Goal: Task Accomplishment & Management: Complete application form

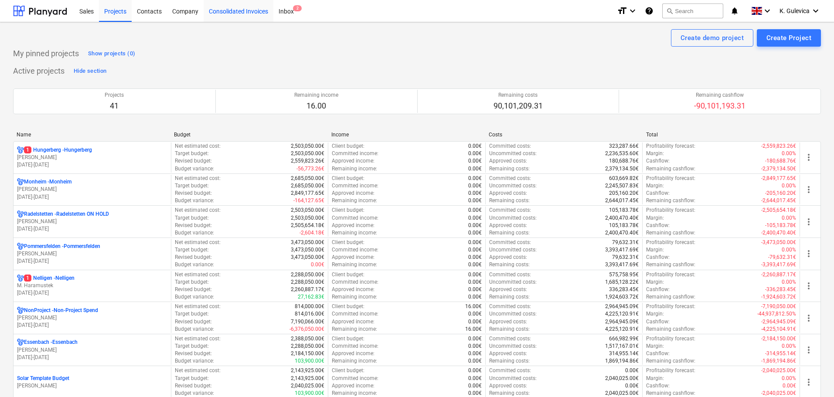
click at [222, 11] on div "Consolidated Invoices" at bounding box center [239, 11] width 70 height 22
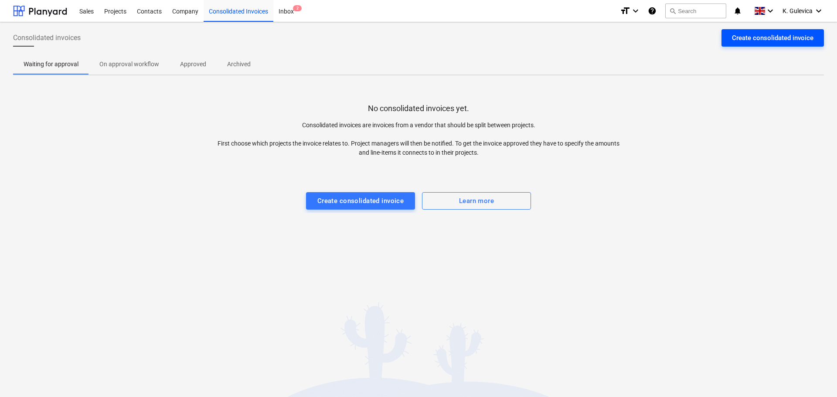
click at [802, 38] on div "Create consolidated invoice" at bounding box center [773, 37] width 82 height 11
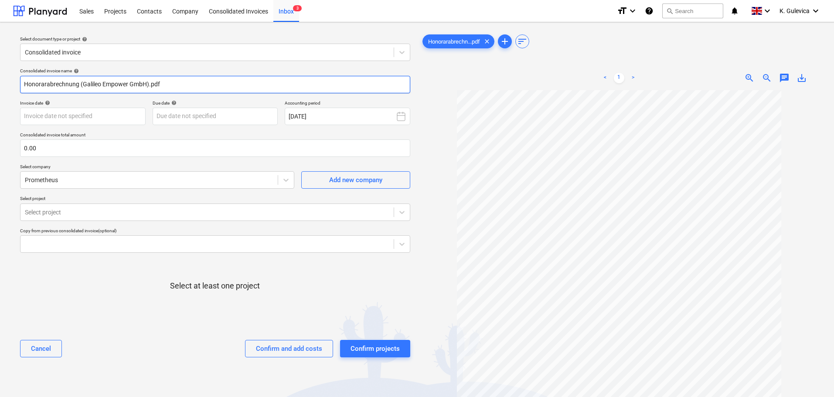
drag, startPoint x: 133, startPoint y: 84, endPoint x: -77, endPoint y: 85, distance: 209.7
click at [0, 85] on html "Sales Projects Contacts Company Consolidated Invoices Inbox 3 format_size keybo…" at bounding box center [417, 198] width 834 height 397
paste input "0001294/25"
type input "0001294/25"
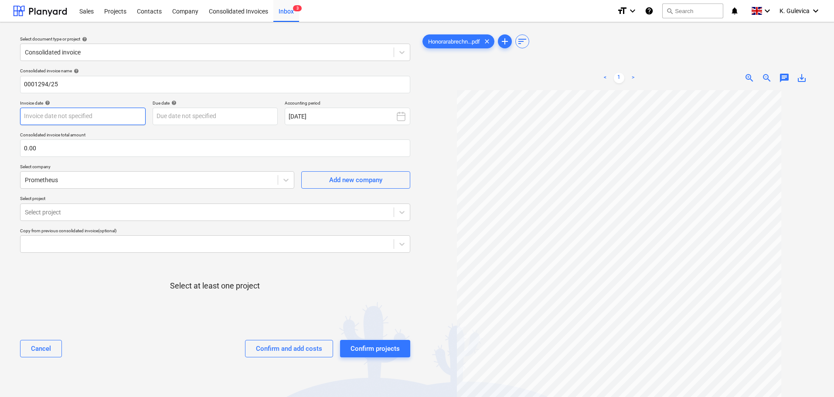
click at [69, 117] on body "Sales Projects Contacts Company Consolidated Invoices Inbox 3 format_size keybo…" at bounding box center [417, 198] width 834 height 397
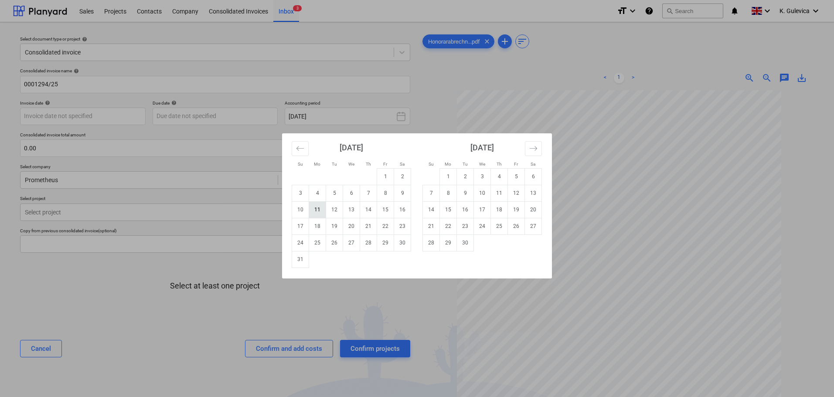
click at [318, 211] on td "11" at bounding box center [317, 209] width 17 height 17
type input "[DATE]"
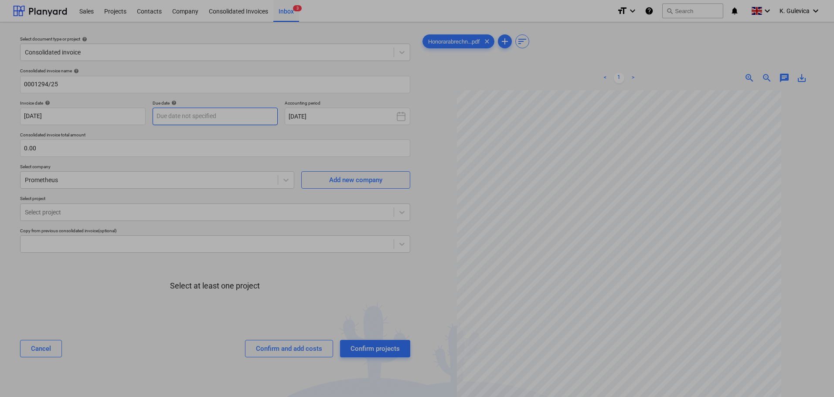
click at [217, 115] on body "Sales Projects Contacts Company Consolidated Invoices Inbox 3 format_size keybo…" at bounding box center [417, 198] width 834 height 397
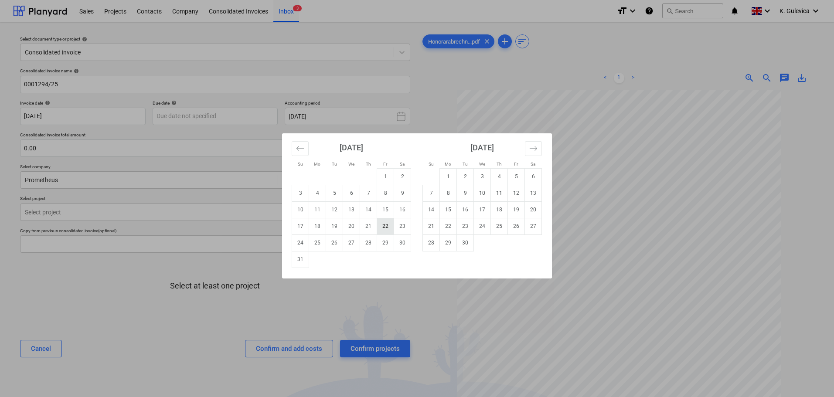
click at [384, 228] on td "22" at bounding box center [385, 226] width 17 height 17
type input "[DATE]"
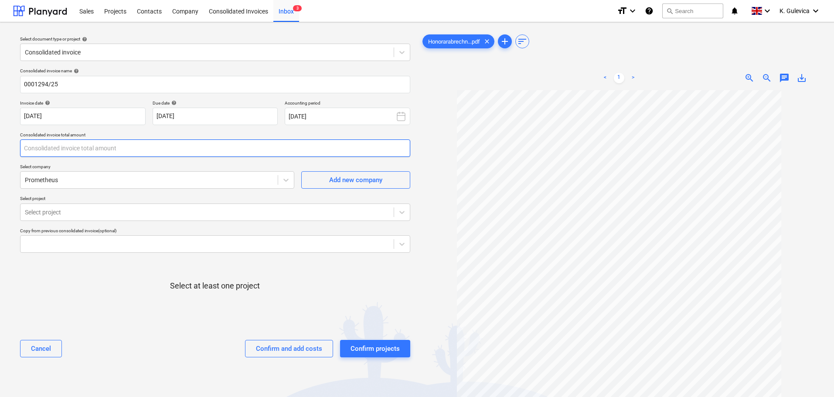
click at [111, 147] on input "text" at bounding box center [215, 147] width 390 height 17
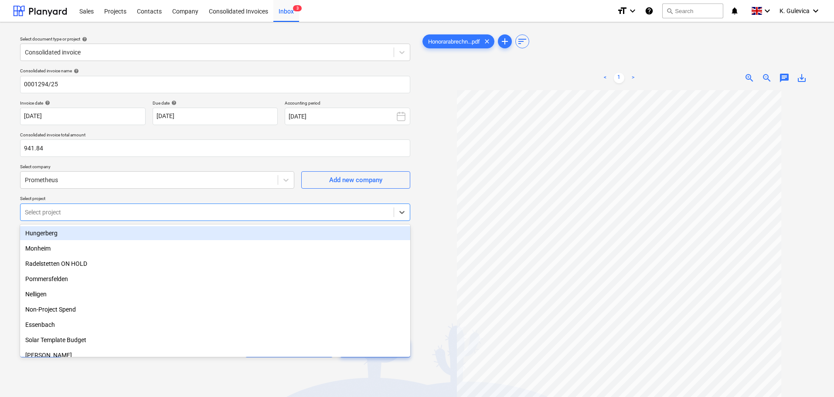
click at [104, 212] on div at bounding box center [207, 212] width 364 height 9
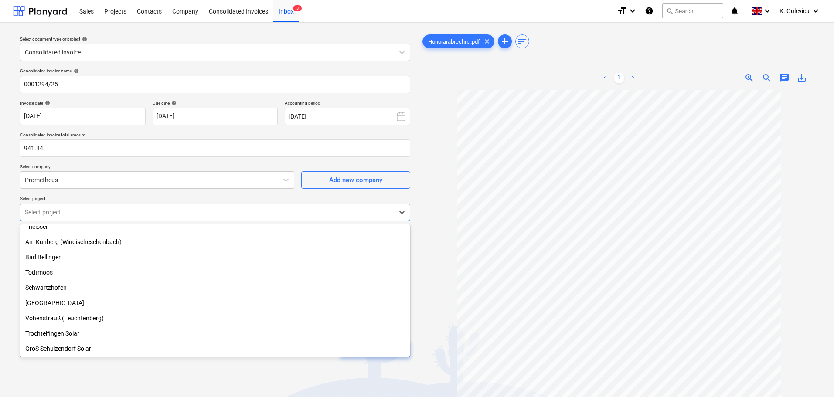
scroll to position [190, 0]
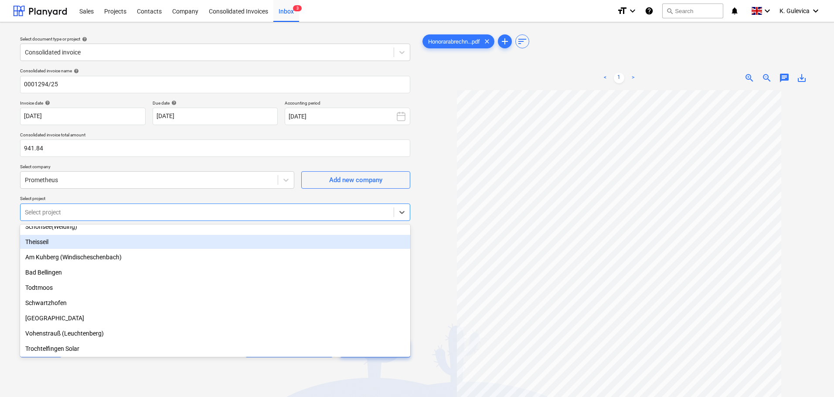
click at [40, 244] on div "Theisseil" at bounding box center [215, 242] width 390 height 14
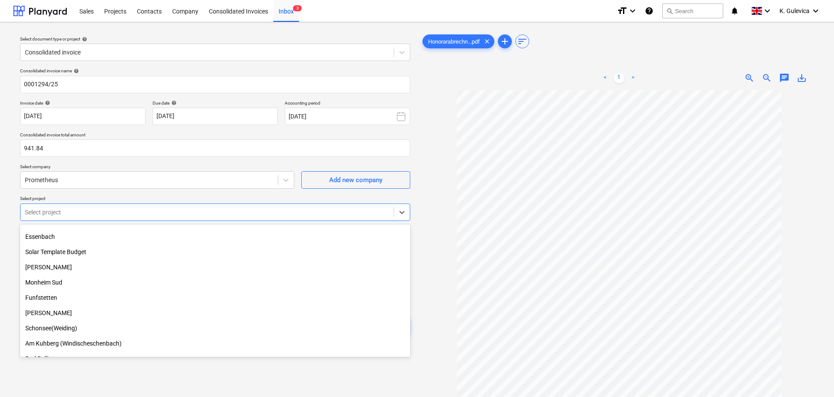
scroll to position [0, 0]
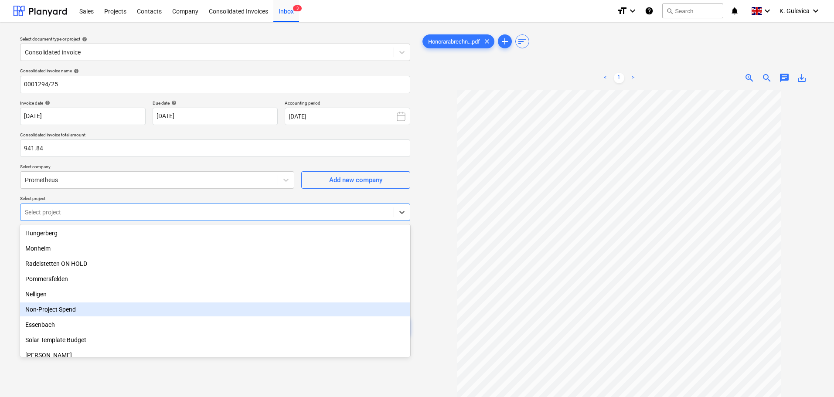
click at [64, 307] on div "Non-Project Spend" at bounding box center [215, 310] width 390 height 14
click at [424, 299] on div at bounding box center [619, 276] width 397 height 373
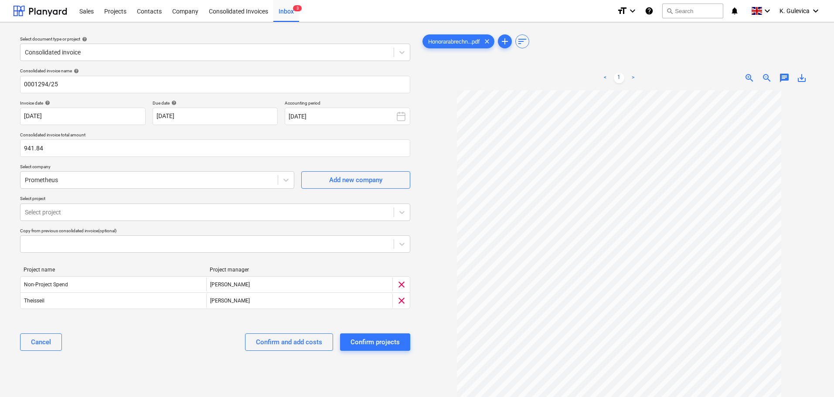
scroll to position [88, 0]
click at [46, 148] on input "941.84" at bounding box center [215, 147] width 390 height 17
type input "941.85"
click at [293, 343] on div "Confirm and add costs" at bounding box center [289, 341] width 66 height 11
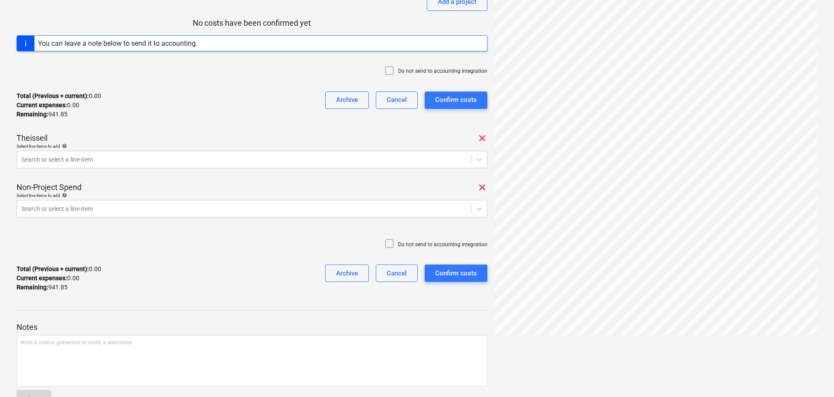
scroll to position [131, 0]
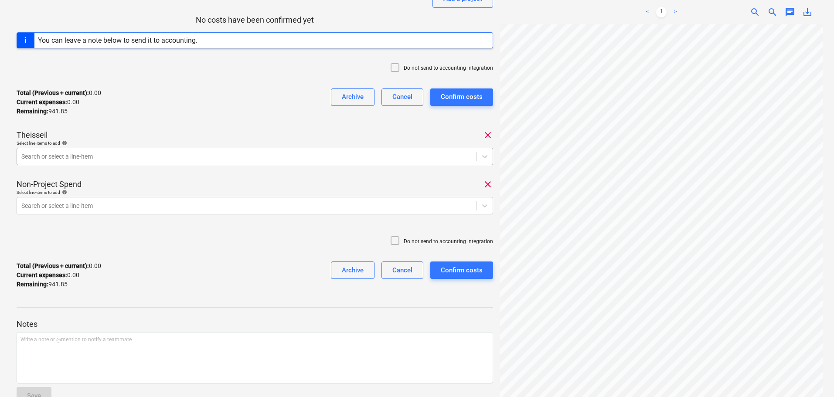
click at [98, 154] on div at bounding box center [246, 156] width 451 height 9
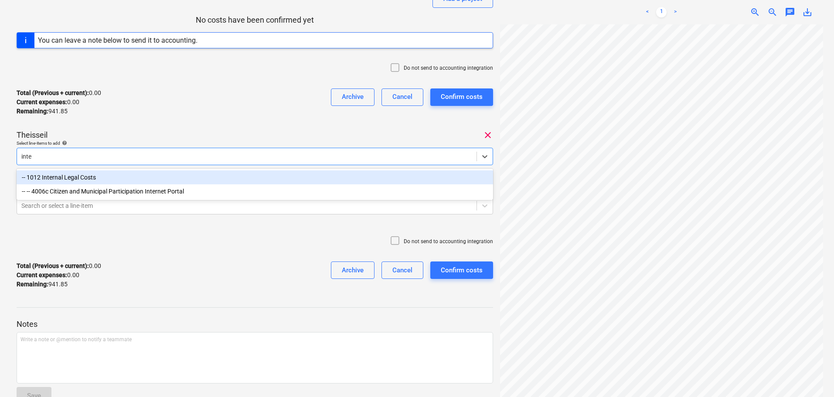
type input "inter"
click at [107, 175] on div "-- 1012 Internal Legal Costs" at bounding box center [255, 177] width 476 height 14
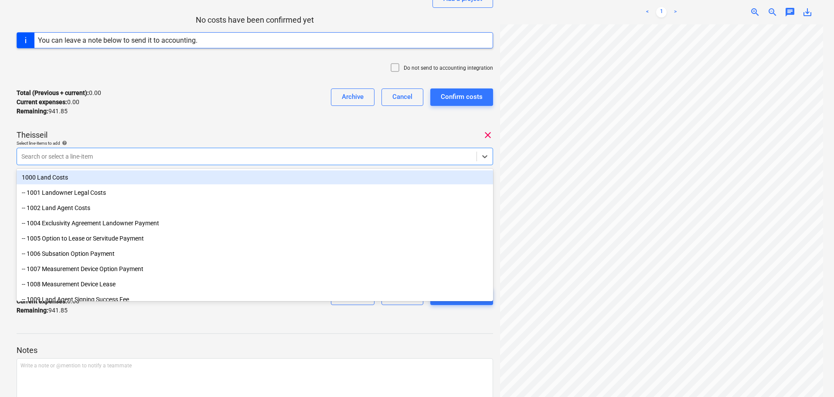
click at [214, 119] on div "Total (Previous + current) : 0.00 Current expenses : 0.00 Remaining : 941.85 Ar…" at bounding box center [255, 102] width 476 height 41
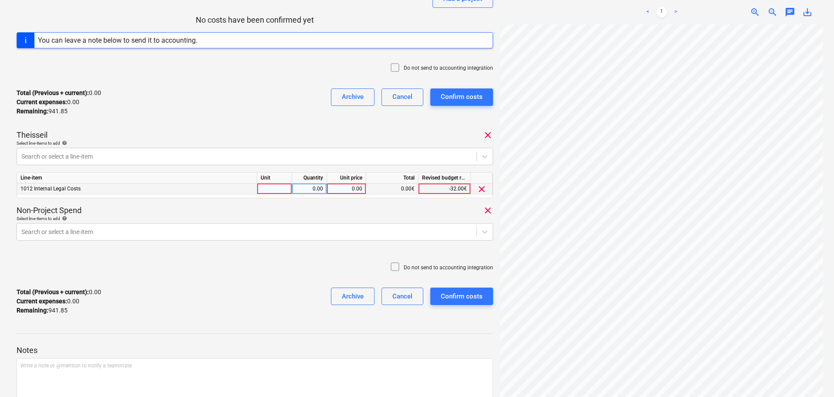
click at [342, 189] on div "0.00" at bounding box center [346, 189] width 32 height 11
type input "490"
click at [109, 230] on div at bounding box center [246, 232] width 451 height 9
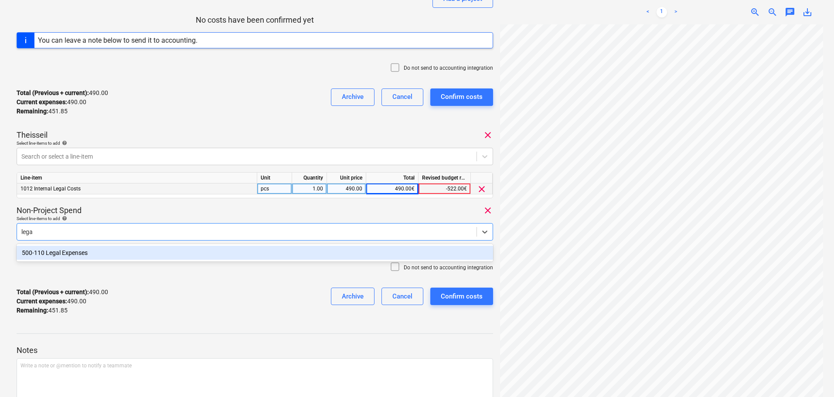
type input "legal"
click at [108, 247] on div "500-110 Legal Expenses" at bounding box center [255, 253] width 476 height 14
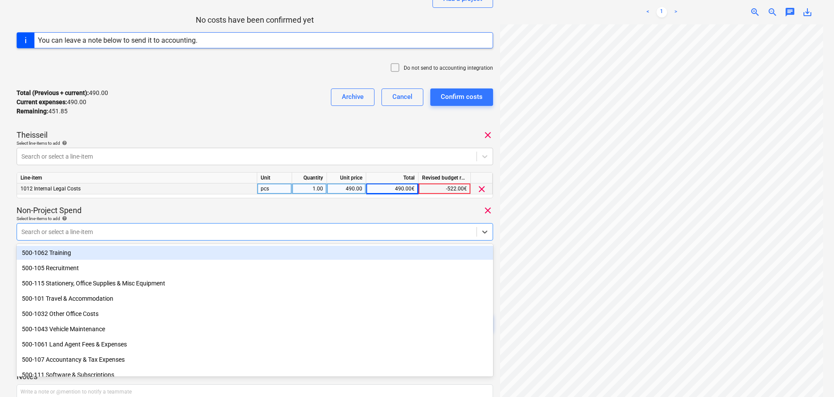
click at [149, 216] on div "Select line-items to add help" at bounding box center [255, 219] width 476 height 6
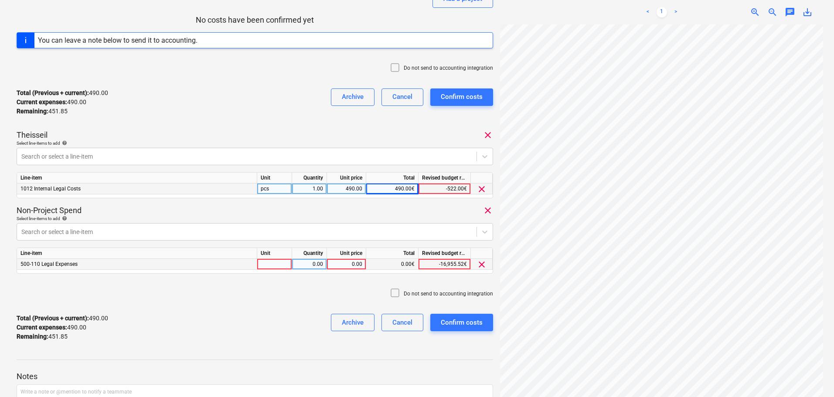
click at [347, 263] on div "0.00" at bounding box center [346, 264] width 32 height 11
type input "451.85"
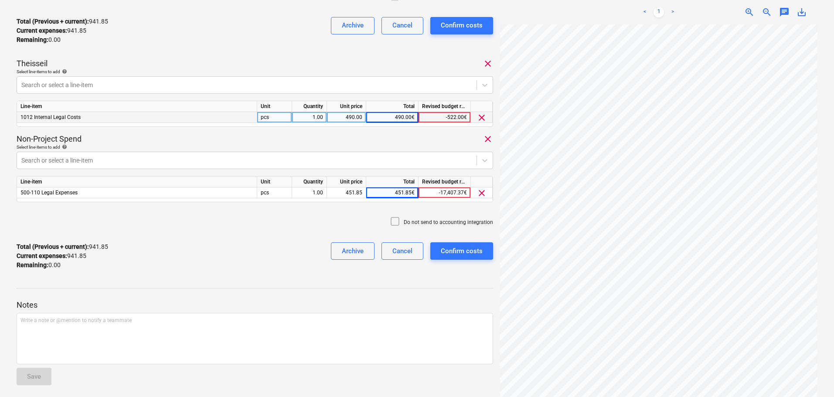
scroll to position [208, 0]
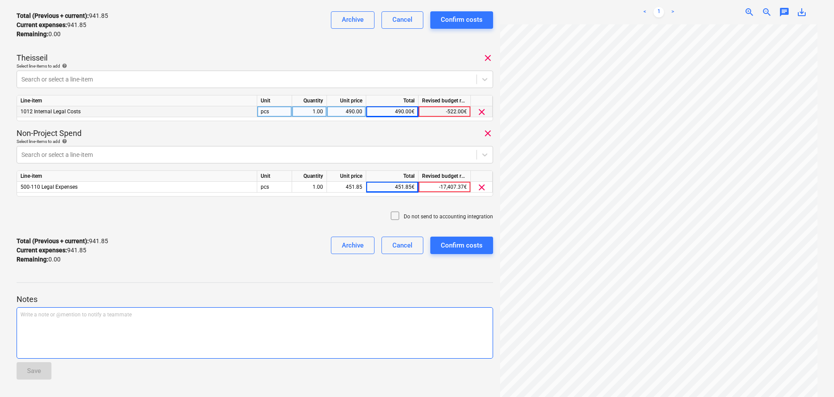
click at [158, 322] on div "Write a note or @mention to notify a teammate [PERSON_NAME]" at bounding box center [255, 332] width 476 height 51
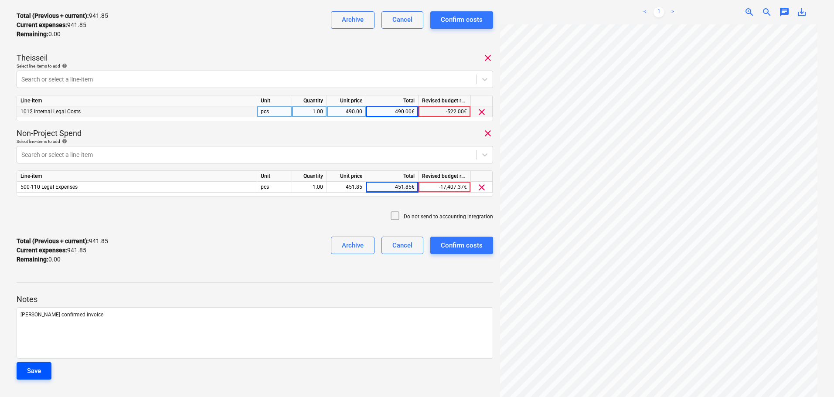
click at [24, 370] on button "Save" at bounding box center [34, 370] width 35 height 17
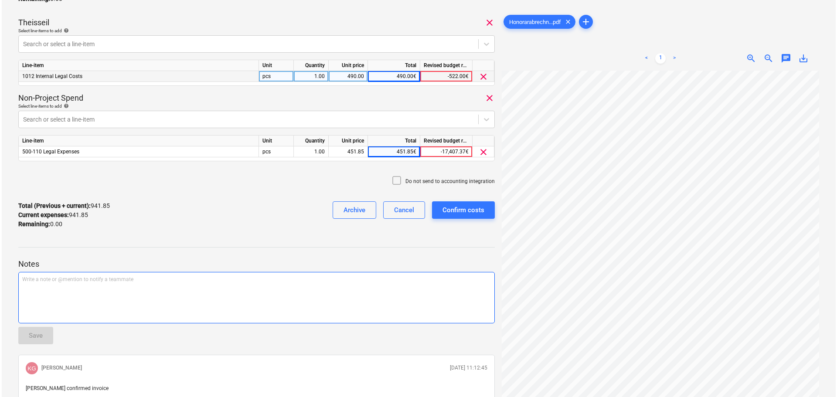
scroll to position [209, 0]
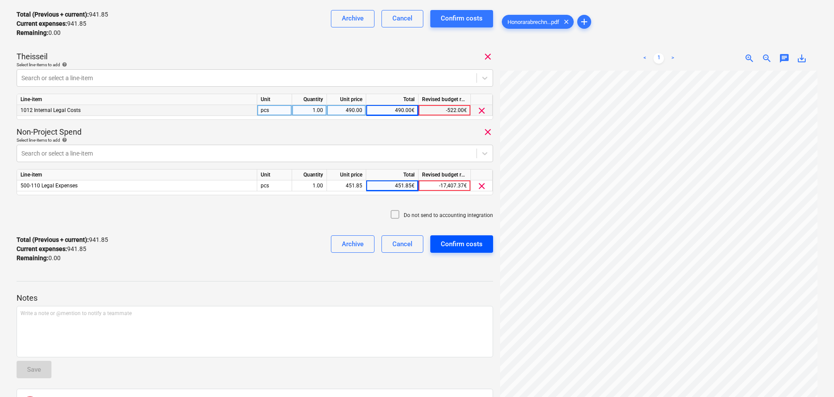
click at [464, 241] on div "Confirm costs" at bounding box center [462, 243] width 42 height 11
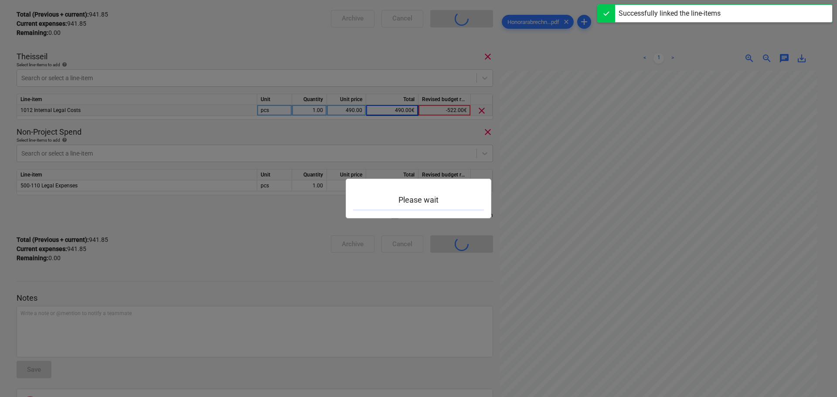
scroll to position [120, 0]
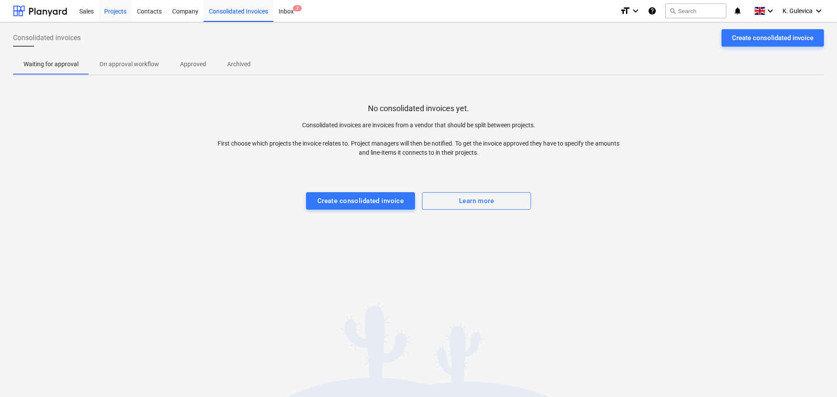
click at [109, 10] on div "Projects" at bounding box center [115, 11] width 33 height 22
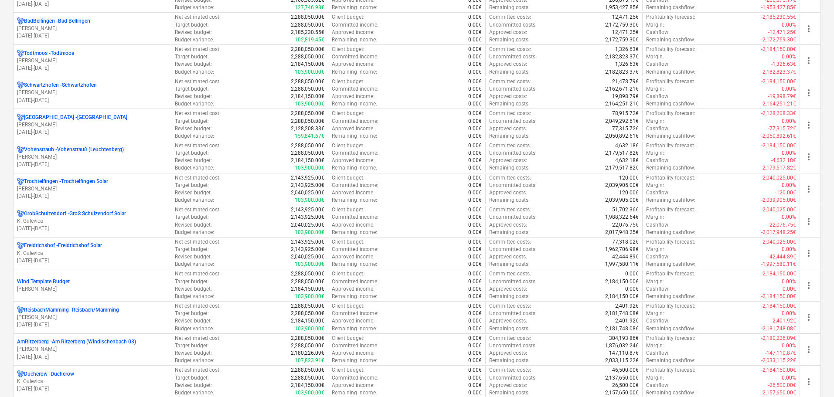
scroll to position [697, 0]
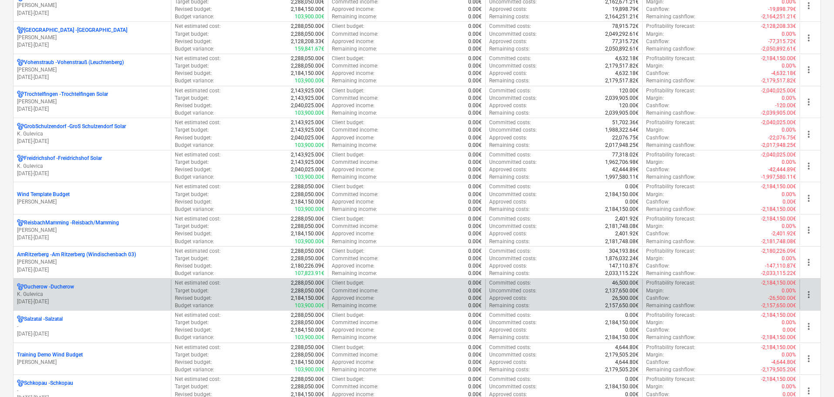
click at [101, 290] on div "[PERSON_NAME]" at bounding box center [92, 286] width 150 height 7
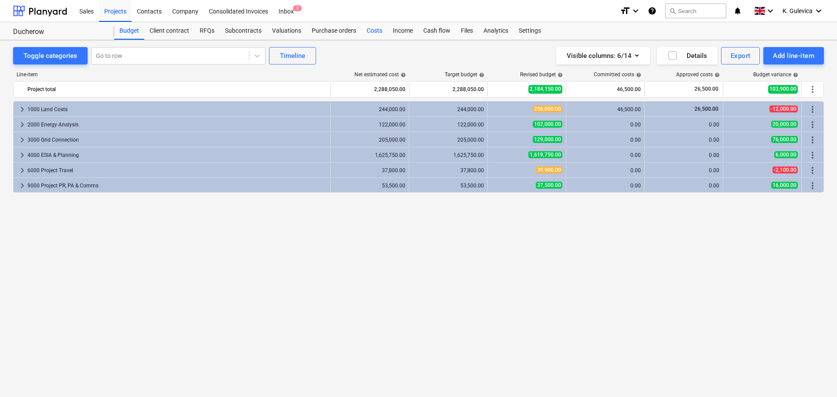
click at [368, 30] on div "Costs" at bounding box center [374, 30] width 26 height 17
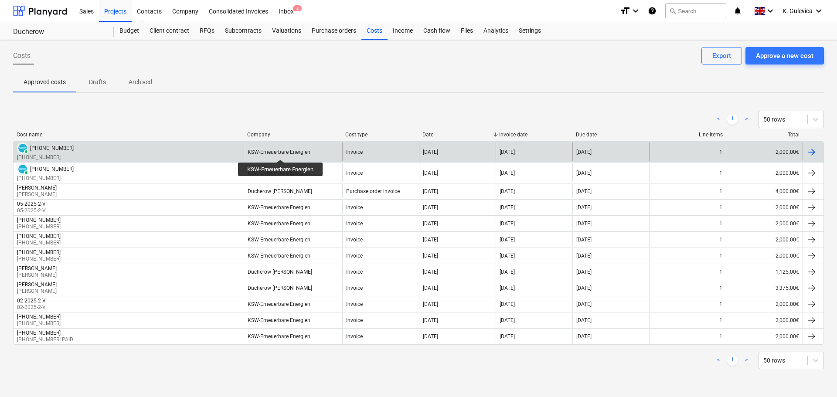
click at [281, 152] on div "KSW-Erneuerbare Energien" at bounding box center [279, 152] width 63 height 6
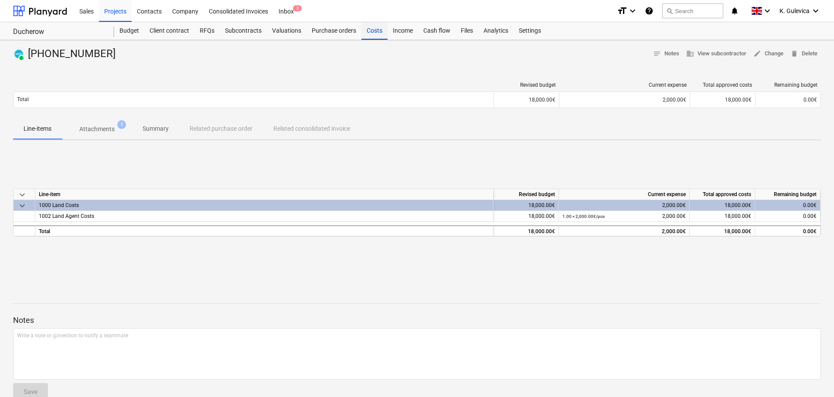
click at [371, 29] on div "Costs" at bounding box center [374, 30] width 26 height 17
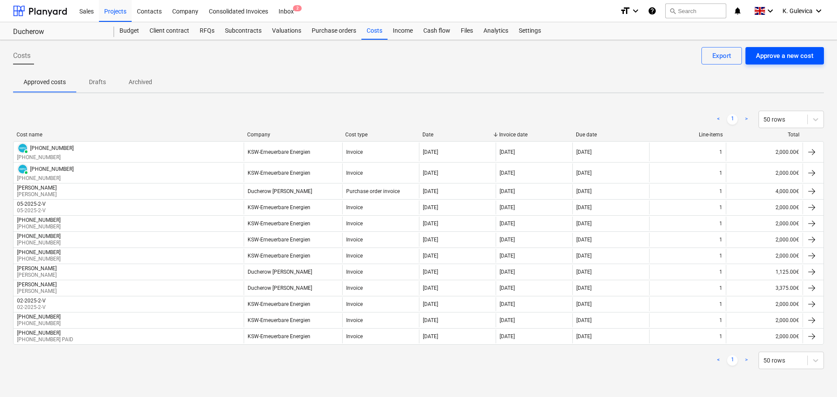
click at [771, 51] on div "Approve a new cost" at bounding box center [785, 55] width 58 height 11
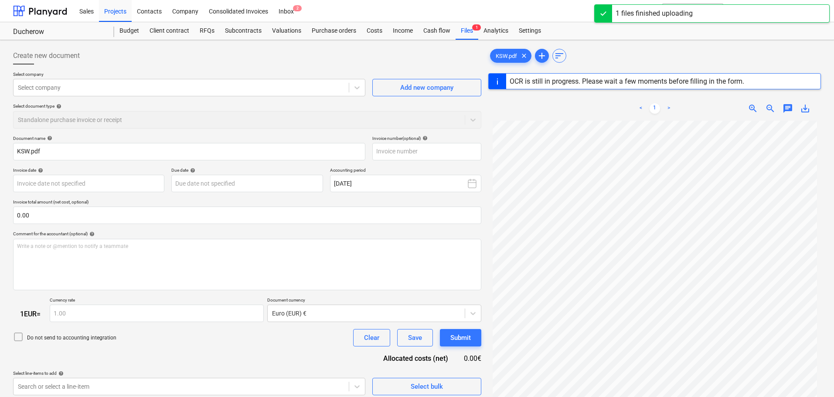
type input "[PHONE_NUMBER]"
type input "[DATE]"
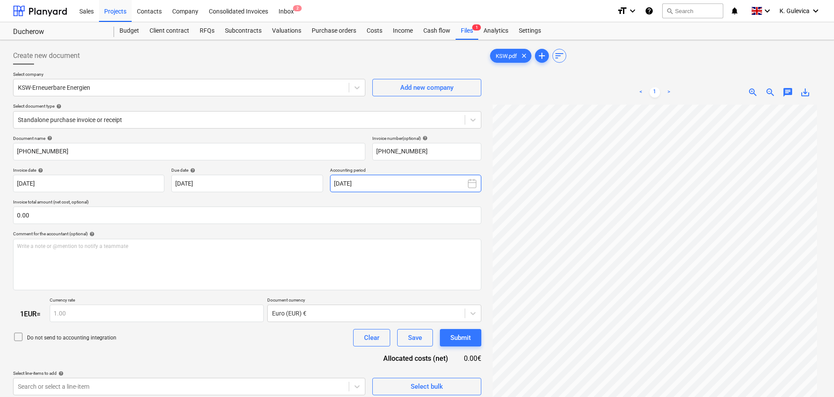
scroll to position [87, 0]
click at [234, 183] on body "Sales Projects Contacts Company Consolidated Invoices Inbox 2 format_size keybo…" at bounding box center [417, 198] width 834 height 397
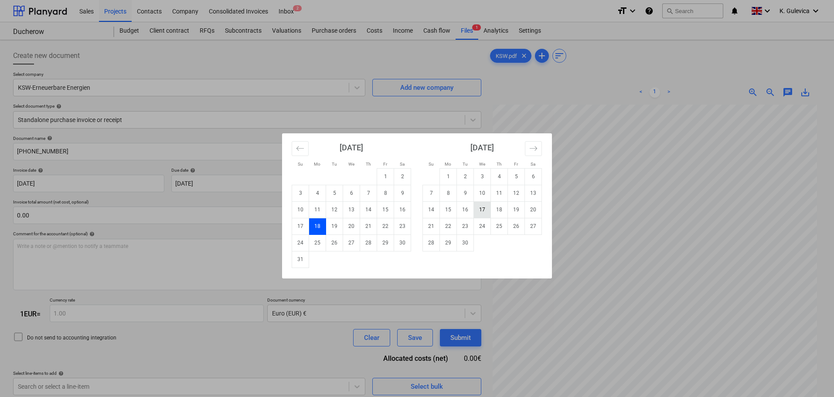
click at [479, 211] on td "17" at bounding box center [482, 209] width 17 height 17
type input "[DATE]"
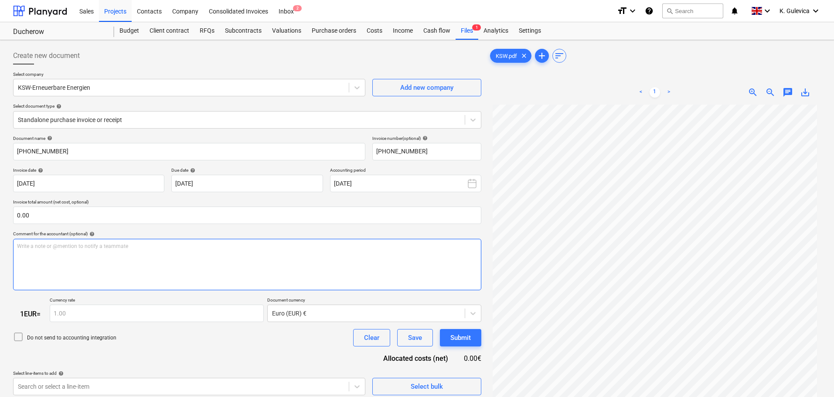
click at [151, 255] on div "Write a note or @mention to notify a teammate [PERSON_NAME]" at bounding box center [247, 264] width 468 height 51
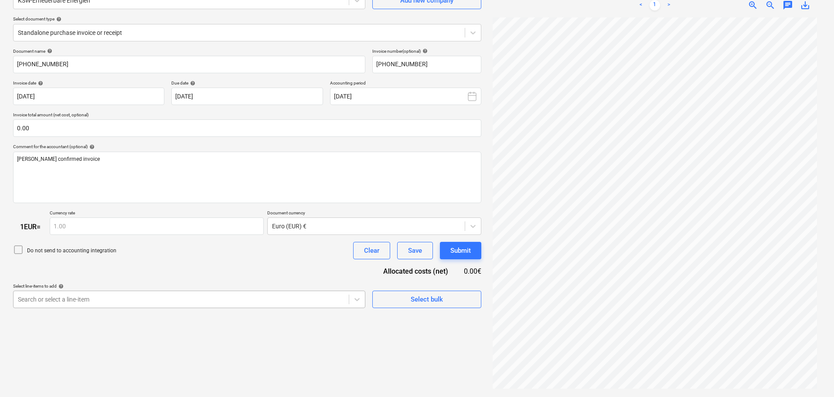
scroll to position [134, 0]
click at [267, 296] on body "Sales Projects Contacts Company Consolidated Invoices Inbox 2 format_size keybo…" at bounding box center [417, 111] width 834 height 397
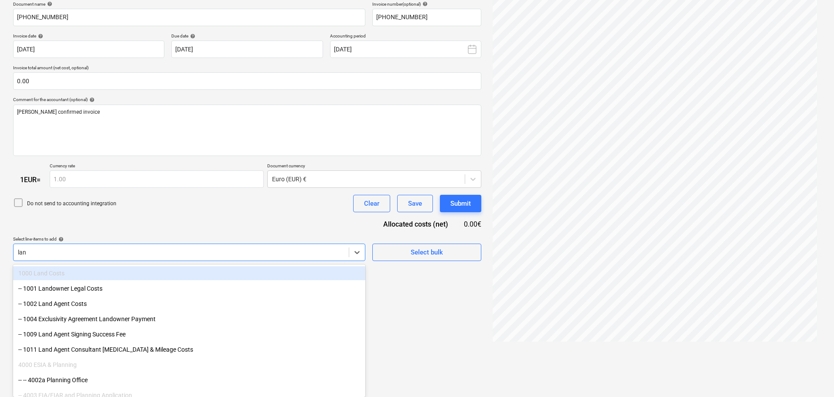
type input "land"
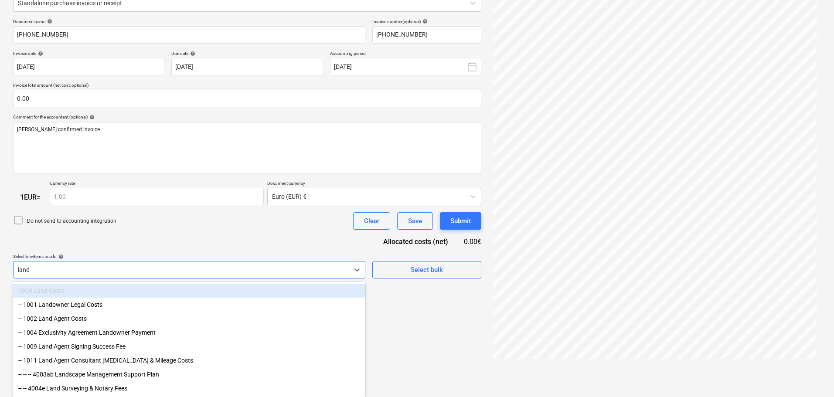
scroll to position [120, 0]
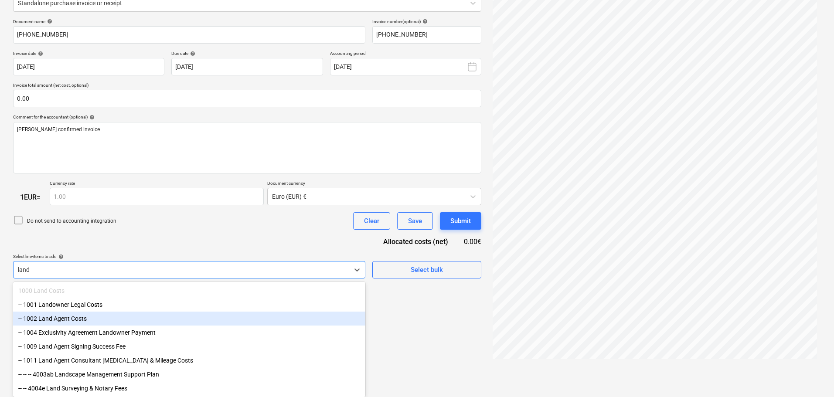
click at [78, 313] on div "-- 1002 Land Agent Costs" at bounding box center [189, 319] width 352 height 14
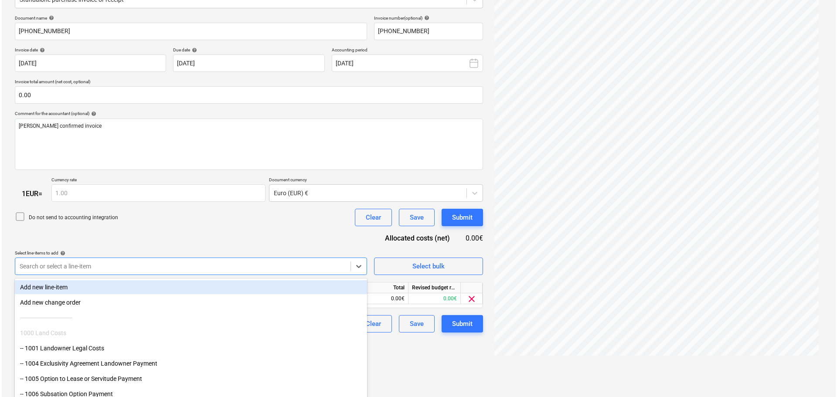
scroll to position [87, 0]
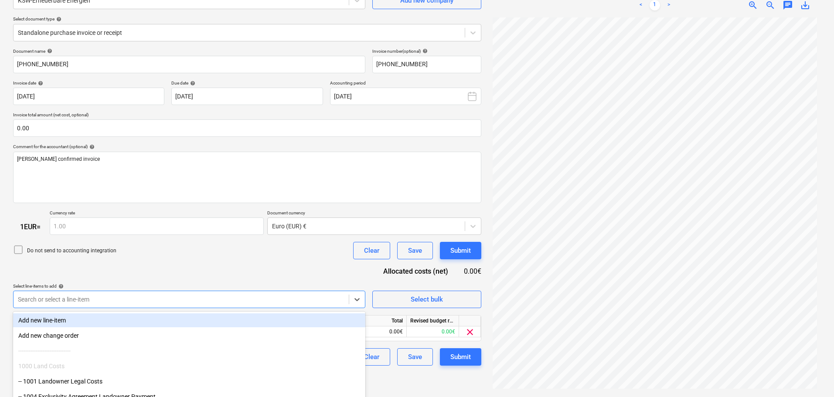
click at [115, 228] on div "Document name help [PHONE_NUMBER] Invoice number (optional) help [PHONE_NUMBER]…" at bounding box center [247, 207] width 468 height 318
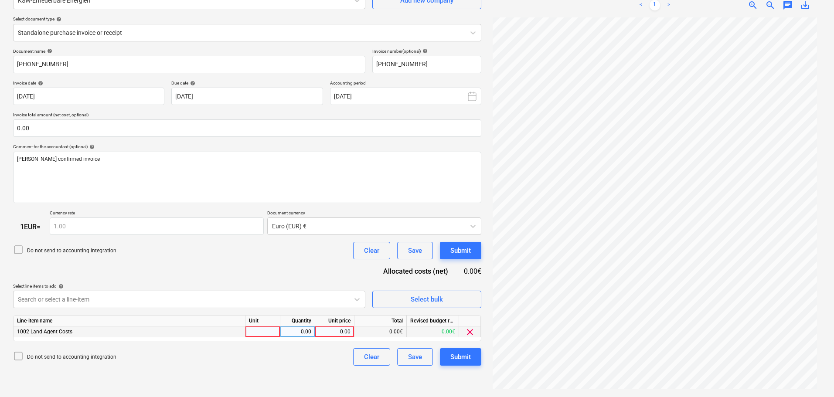
click at [340, 330] on div "0.00" at bounding box center [335, 331] width 32 height 11
type input "2000"
click at [466, 358] on div "Submit" at bounding box center [460, 356] width 20 height 11
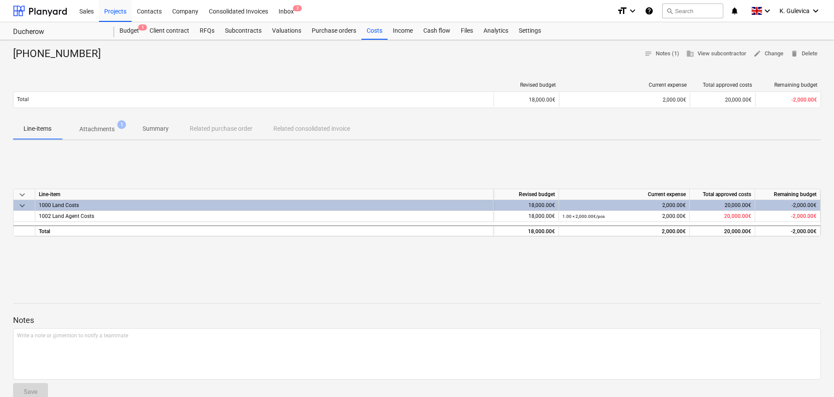
click at [778, 11] on div "format_size keyboard_arrow_down help search Search notifications 0 keyboard_arr…" at bounding box center [719, 11] width 204 height 22
click at [791, 12] on span "K. Gulevica" at bounding box center [794, 10] width 30 height 7
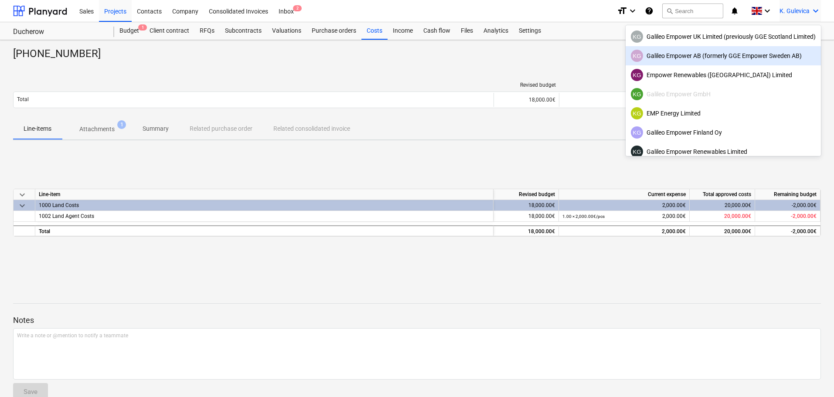
click at [721, 53] on div "KG Galileo Empower AB (formerly GGE Empower Sweden AB)" at bounding box center [723, 56] width 185 height 12
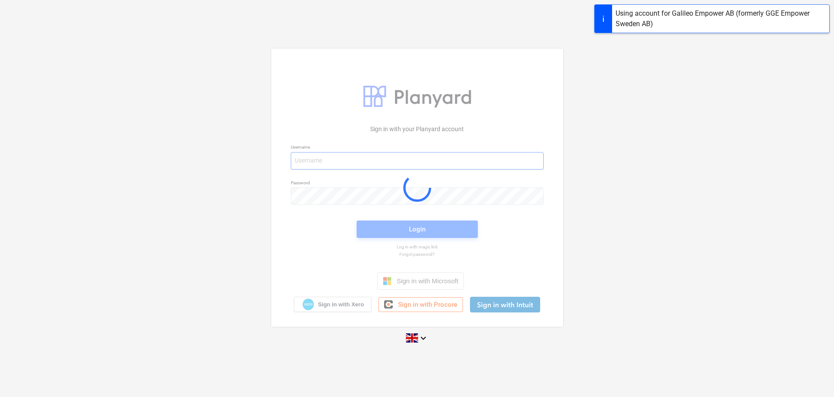
type input "[EMAIL_ADDRESS][DOMAIN_NAME]"
